Goal: Transaction & Acquisition: Purchase product/service

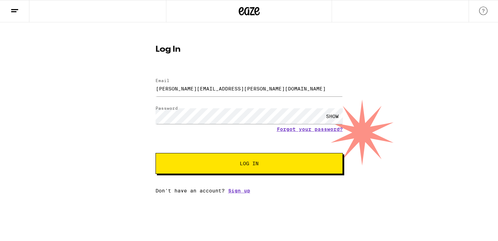
click at [262, 174] on button "Log In" at bounding box center [248, 163] width 187 height 21
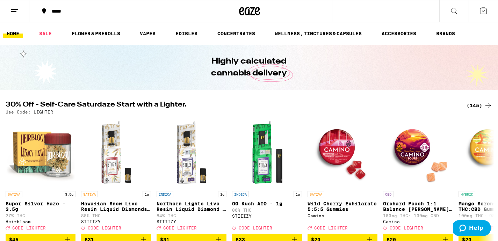
click at [293, 169] on img "Open page for OG Kush AIO - 1g from STIIIZY" at bounding box center [267, 153] width 70 height 70
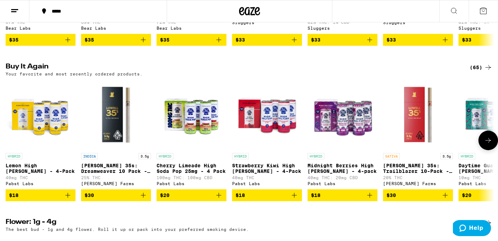
scroll to position [356, 0]
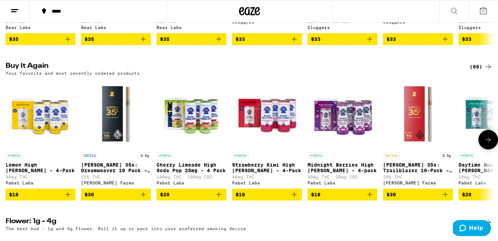
click at [492, 149] on button at bounding box center [488, 140] width 20 height 20
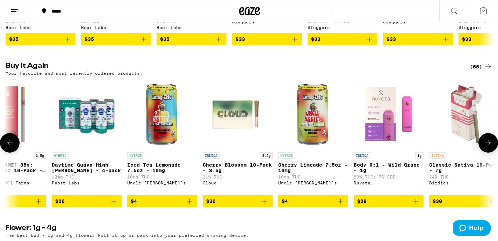
scroll to position [0, 410]
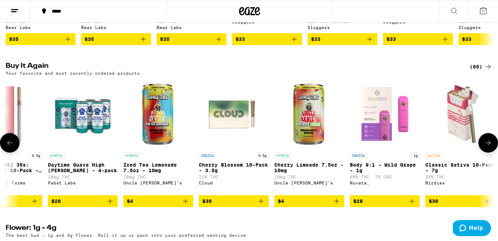
click at [492, 153] on button at bounding box center [488, 143] width 20 height 20
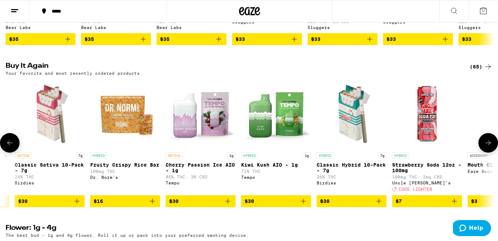
click at [492, 153] on button at bounding box center [488, 143] width 20 height 20
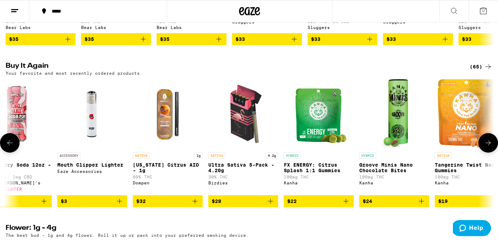
scroll to position [0, 1231]
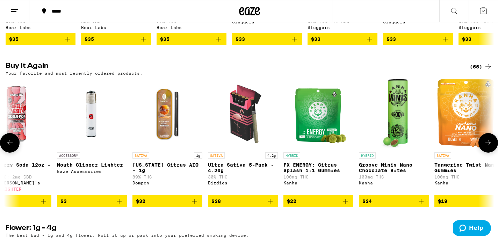
click at [492, 153] on button at bounding box center [488, 143] width 20 height 20
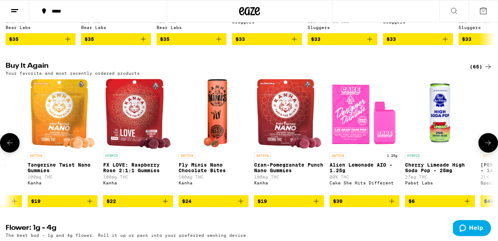
scroll to position [0, 1641]
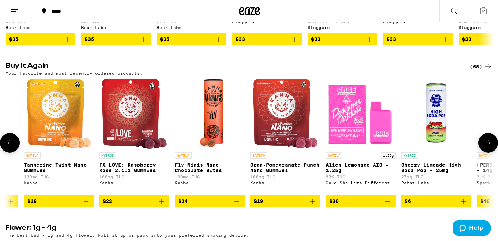
click at [492, 153] on button at bounding box center [488, 143] width 20 height 20
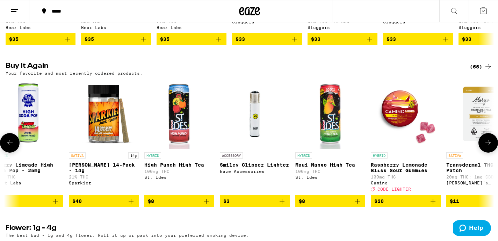
scroll to position [0, 2052]
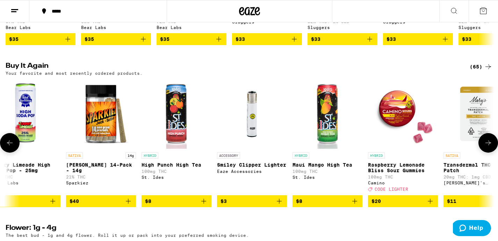
click at [492, 153] on button at bounding box center [488, 143] width 20 height 20
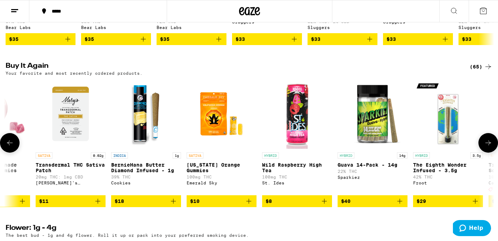
scroll to position [0, 2462]
